Goal: Obtain resource: Obtain resource

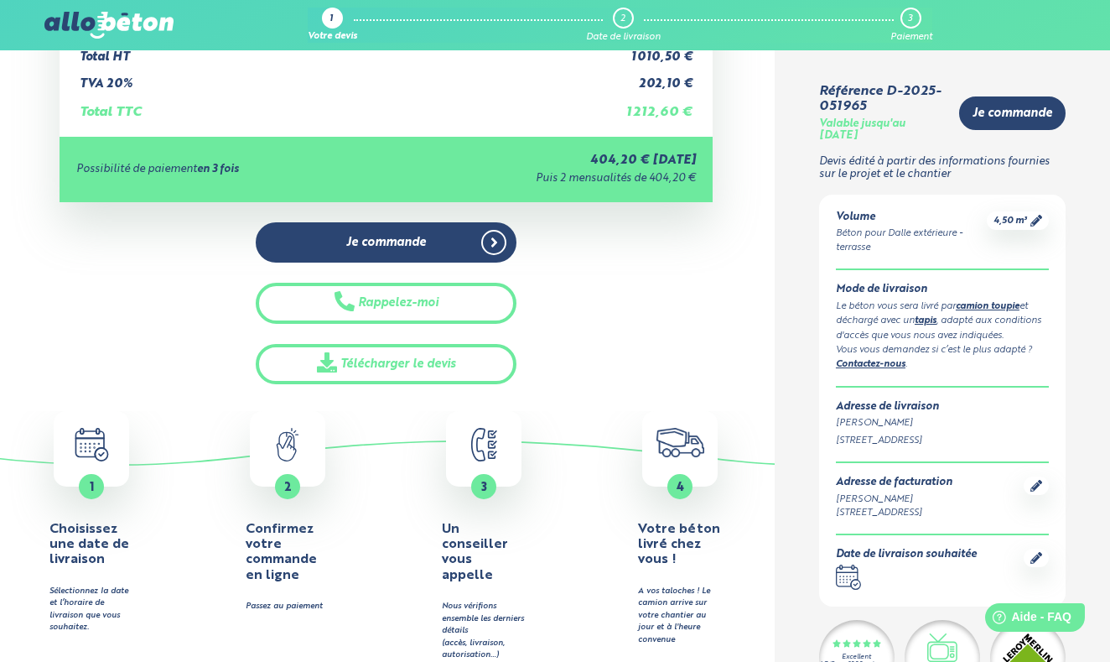
scroll to position [360, 0]
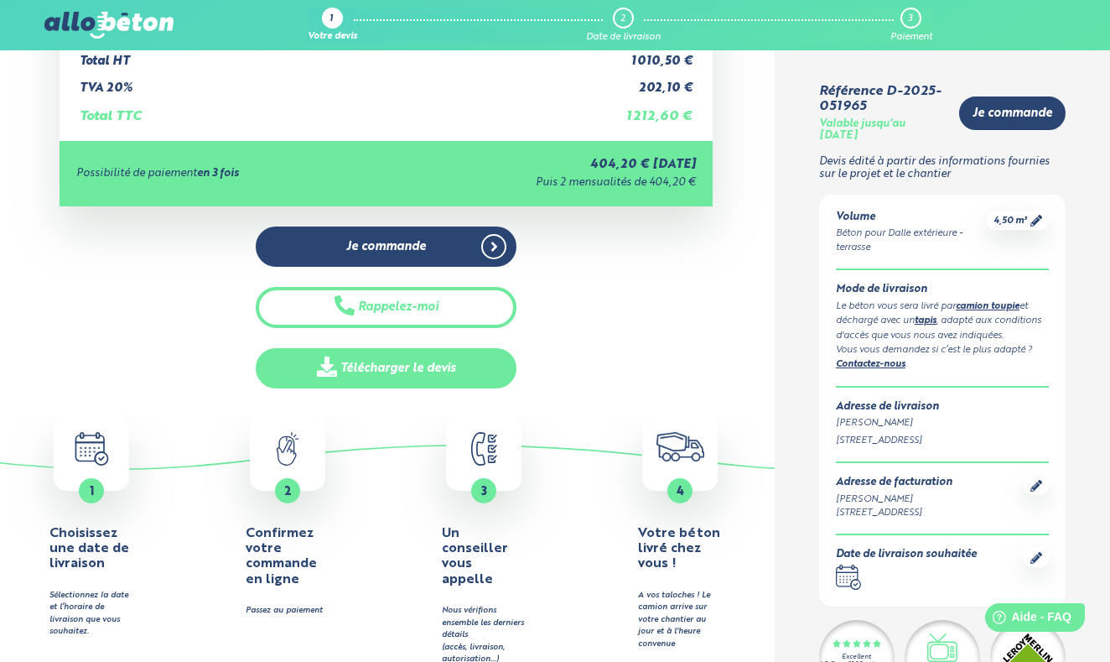
click at [376, 362] on link "Télécharger le devis" at bounding box center [386, 368] width 261 height 41
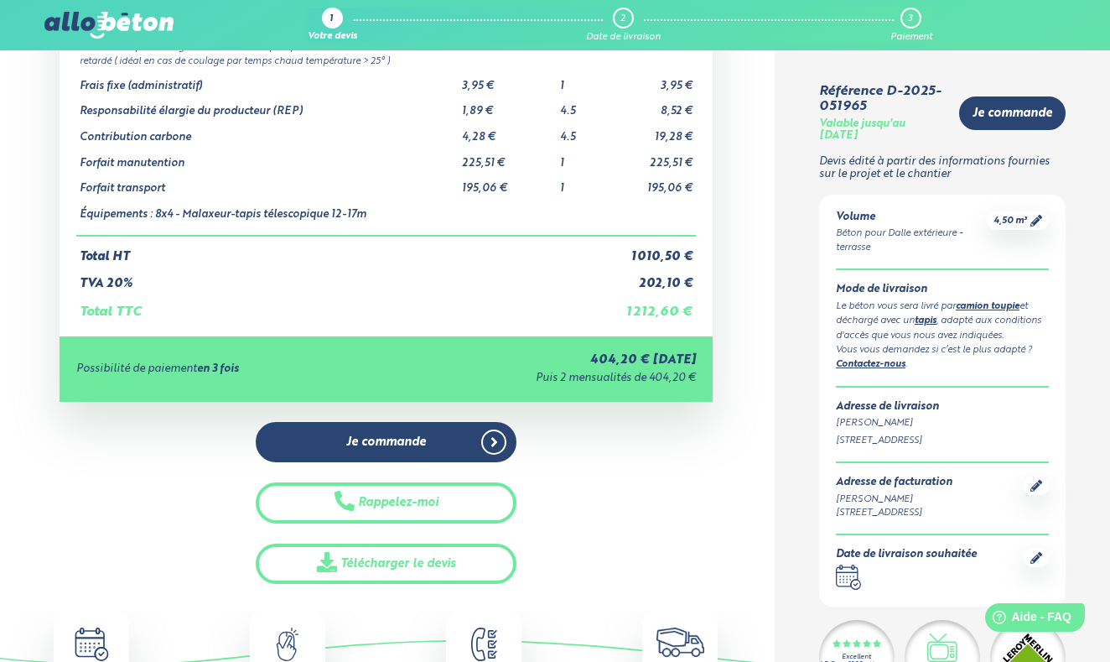
scroll to position [169, 0]
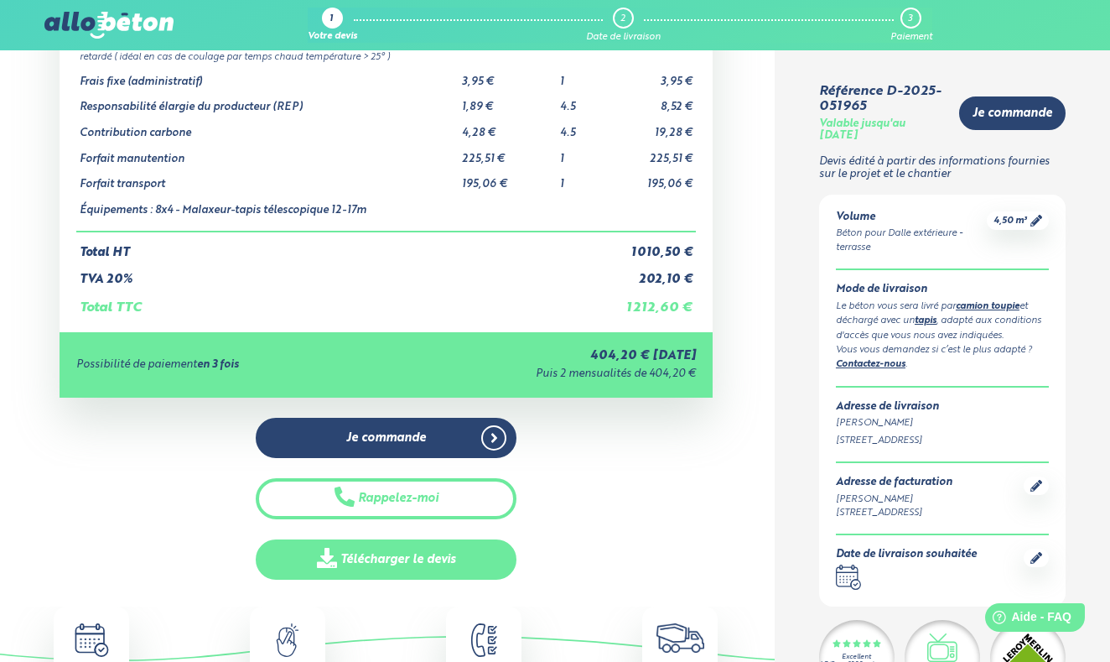
click at [424, 562] on link "Télécharger le devis" at bounding box center [386, 559] width 261 height 41
